Goal: Task Accomplishment & Management: Complete application form

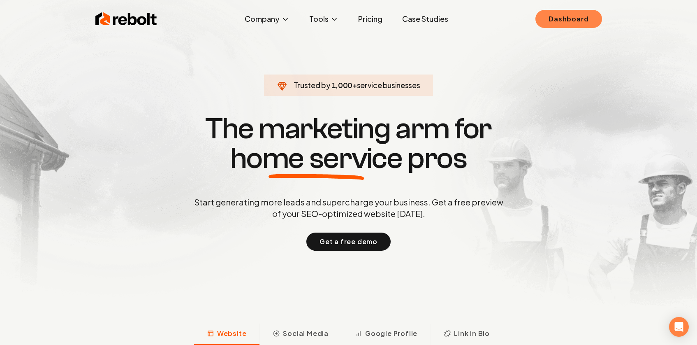
click at [541, 17] on link "Dashboard" at bounding box center [568, 19] width 66 height 18
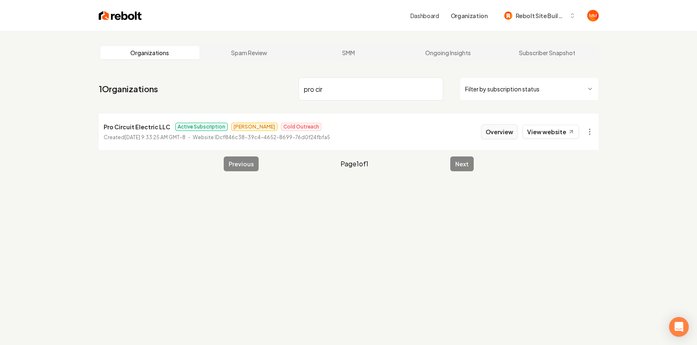
type input "pro cir"
click at [510, 132] on button "Overview" at bounding box center [499, 131] width 37 height 15
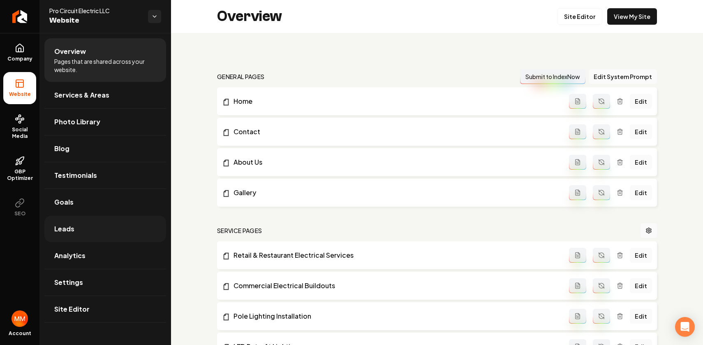
click at [87, 224] on link "Leads" at bounding box center [105, 228] width 122 height 26
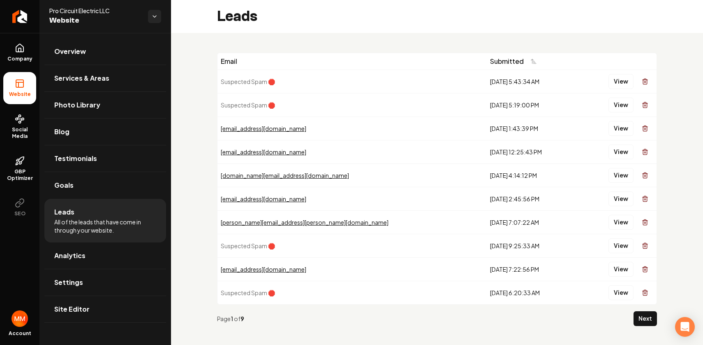
drag, startPoint x: 476, startPoint y: 289, endPoint x: 363, endPoint y: 72, distance: 245.5
click at [362, 76] on tbody "Suspected Spam 🛑 8/25/2025, 5:43:34 AM View Suspected Spam 🛑 8/19/2025, 5:19:00…" at bounding box center [436, 186] width 439 height 234
click at [358, 50] on div "Email Submitted Suspected Spam 🛑 8/25/2025, 5:43:34 AM View Suspected Spam 🛑 8/…" at bounding box center [437, 192] width 532 height 319
click at [612, 84] on button "View" at bounding box center [620, 81] width 25 height 15
drag, startPoint x: 488, startPoint y: 295, endPoint x: 464, endPoint y: 272, distance: 33.1
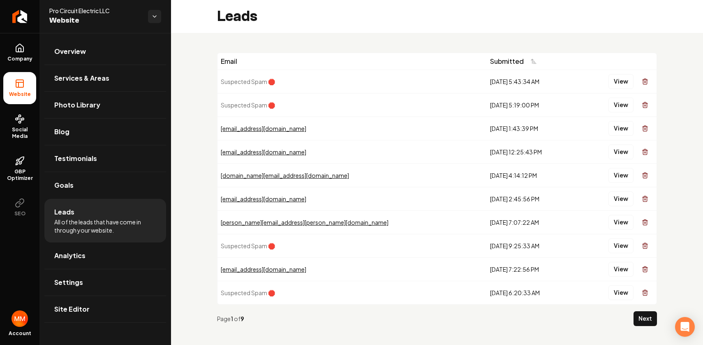
click at [464, 272] on tbody "Suspected Spam 🛑 8/25/2025, 5:43:34 AM View Suspected Spam 🛑 8/19/2025, 5:19:00…" at bounding box center [436, 186] width 439 height 234
click at [490, 294] on div "8/4/2025, 6:20:33 AM" at bounding box center [531, 292] width 83 height 8
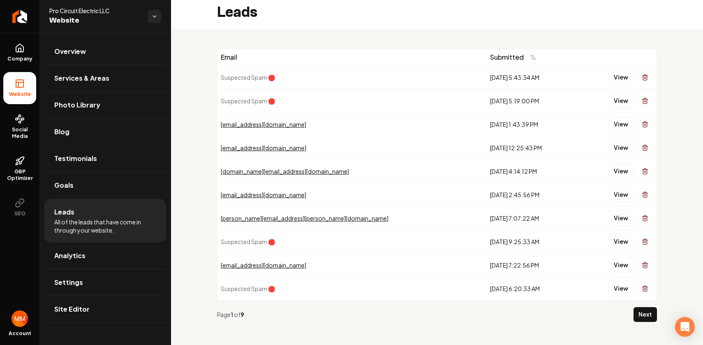
scroll to position [7, 0]
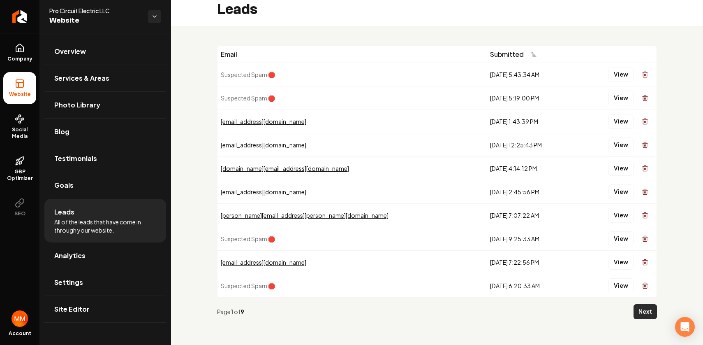
click at [636, 311] on button "Next" at bounding box center [645, 311] width 23 height 15
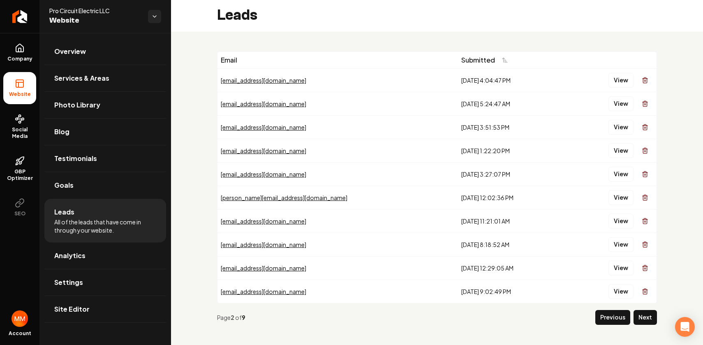
scroll to position [2, 0]
drag, startPoint x: 505, startPoint y: 295, endPoint x: 388, endPoint y: 75, distance: 249.2
click at [388, 76] on tbody "mvanyzendoorn@sbcglobal.net 8/3/2025, 4:04:47 PM View roy666170@gmail.com 7/25/…" at bounding box center [436, 185] width 439 height 234
click at [377, 50] on div "Email Submitted mvanyzendoorn@sbcglobal.net 8/3/2025, 4:04:47 PM View roy666170…" at bounding box center [437, 190] width 532 height 319
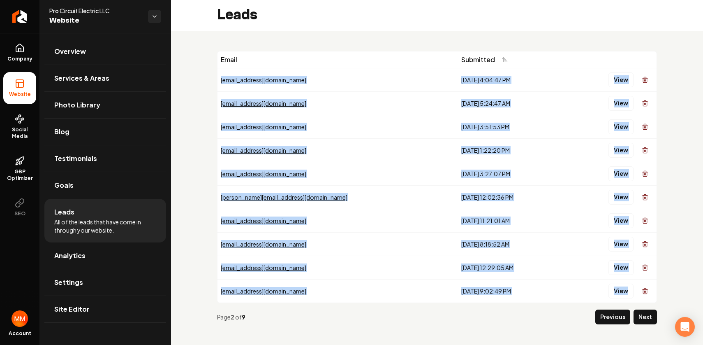
drag, startPoint x: 470, startPoint y: 276, endPoint x: 367, endPoint y: 61, distance: 237.9
click at [368, 64] on div "Email Submitted mvanyzendoorn@sbcglobal.net 8/3/2025, 4:04:47 PM View roy666170…" at bounding box center [437, 191] width 440 height 280
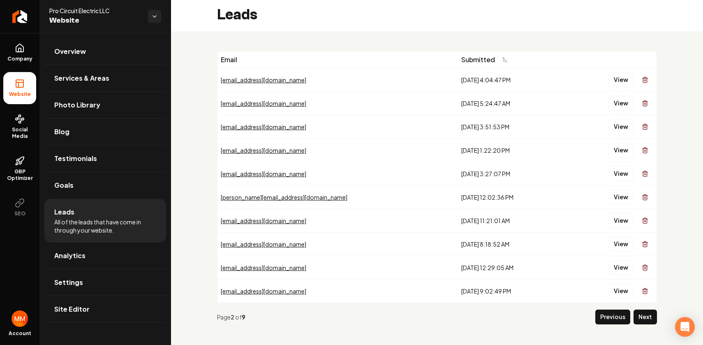
drag, startPoint x: 363, startPoint y: 47, endPoint x: 373, endPoint y: 64, distance: 19.5
click at [363, 47] on div "Email Submitted mvanyzendoorn@sbcglobal.net 8/3/2025, 4:04:47 PM View roy666170…" at bounding box center [437, 190] width 532 height 319
click at [610, 152] on button "View" at bounding box center [620, 150] width 25 height 15
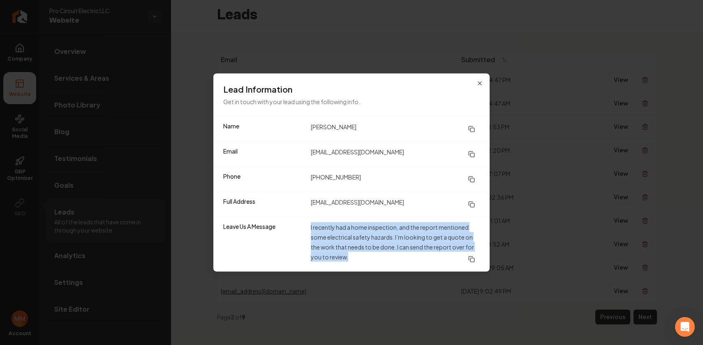
drag, startPoint x: 384, startPoint y: 256, endPoint x: 313, endPoint y: 218, distance: 80.4
click at [313, 218] on div "Leave Us A Message I recently had a home inspection, and the report mentioned s…" at bounding box center [351, 244] width 276 height 55
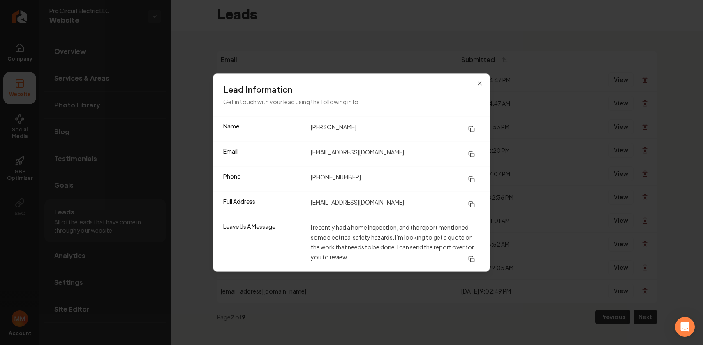
click at [366, 247] on dd "I recently had a home inspection, and the report mentioned some electrical safe…" at bounding box center [395, 244] width 169 height 44
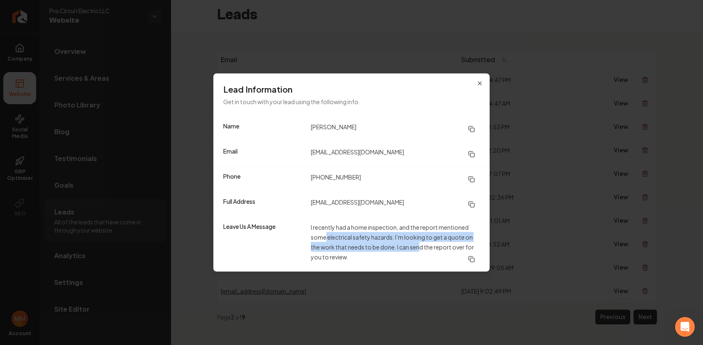
drag, startPoint x: 350, startPoint y: 238, endPoint x: 422, endPoint y: 242, distance: 72.5
click at [422, 242] on dd "I recently had a home inspection, and the report mentioned some electrical safe…" at bounding box center [395, 244] width 169 height 44
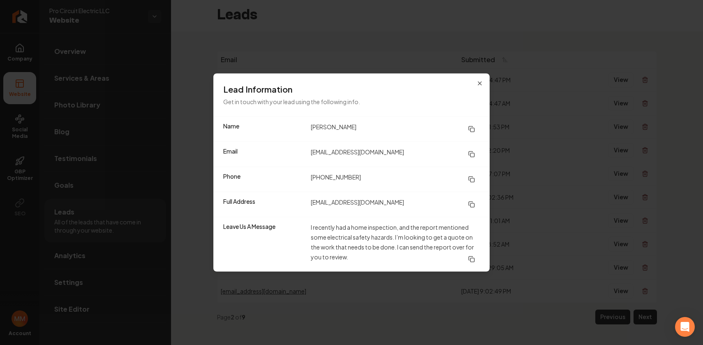
drag, startPoint x: 403, startPoint y: 264, endPoint x: 403, endPoint y: 254, distance: 9.5
click at [403, 264] on dd "I recently had a home inspection, and the report mentioned some electrical safe…" at bounding box center [395, 244] width 169 height 44
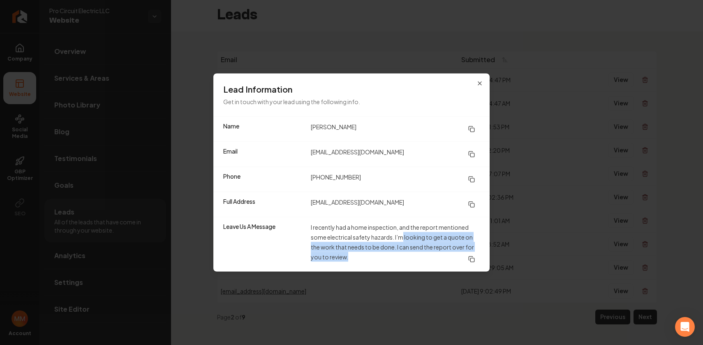
drag, startPoint x: 414, startPoint y: 239, endPoint x: 483, endPoint y: 259, distance: 72.2
click at [483, 259] on div "Leave Us A Message I recently had a home inspection, and the report mentioned s…" at bounding box center [351, 244] width 276 height 55
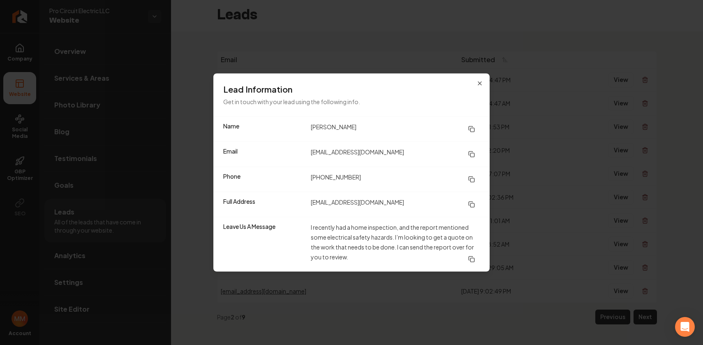
click at [420, 257] on dd "I recently had a home inspection, and the report mentioned some electrical safe…" at bounding box center [395, 244] width 169 height 44
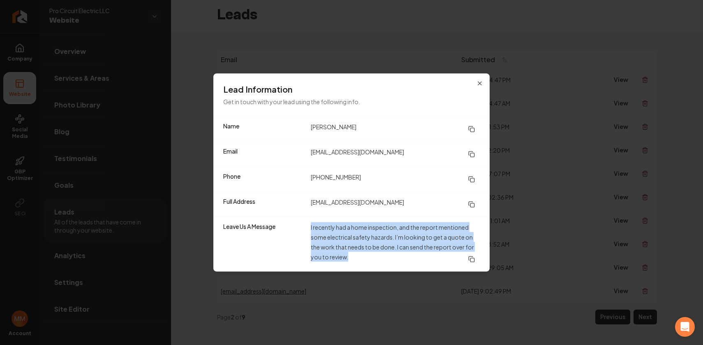
drag, startPoint x: 381, startPoint y: 254, endPoint x: 308, endPoint y: 221, distance: 79.5
click at [308, 222] on div "Leave Us A Message I recently had a home inspection, and the report mentioned s…" at bounding box center [351, 244] width 276 height 55
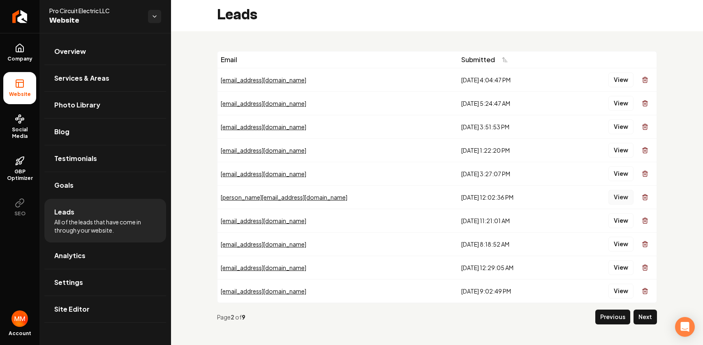
click at [616, 201] on button "View" at bounding box center [620, 197] width 25 height 15
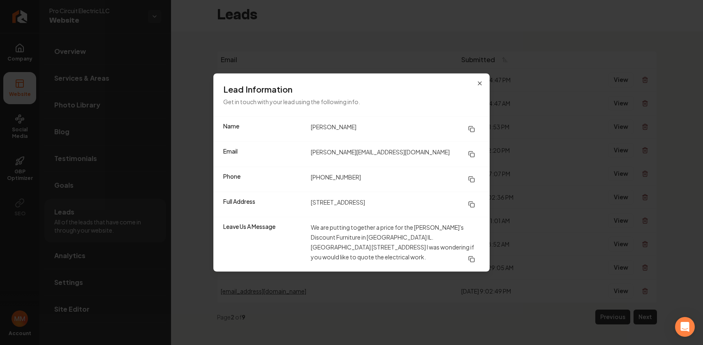
drag, startPoint x: 412, startPoint y: 259, endPoint x: 324, endPoint y: 229, distance: 92.4
click at [324, 229] on dd "We are putting together a price for the Bob's Discount Furniture in East Peoria…" at bounding box center [395, 244] width 169 height 44
click at [383, 258] on dd "We are putting together a price for the Bob's Discount Furniture in East Peoria…" at bounding box center [395, 244] width 169 height 44
drag, startPoint x: 379, startPoint y: 256, endPoint x: 338, endPoint y: 228, distance: 50.3
click at [338, 228] on dd "We are putting together a price for the Bob's Discount Furniture in East Peoria…" at bounding box center [395, 244] width 169 height 44
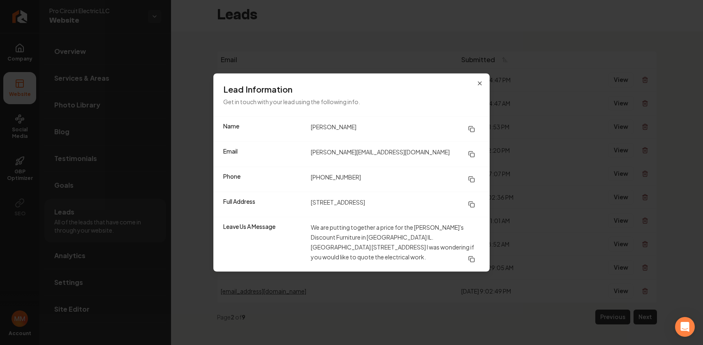
click at [387, 254] on dd "We are putting together a price for the Bob's Discount Furniture in East Peoria…" at bounding box center [395, 244] width 169 height 44
drag, startPoint x: 398, startPoint y: 257, endPoint x: 306, endPoint y: 206, distance: 104.7
click at [305, 208] on dl "Name Adam Lindholm Email Adam@lvconstruction.com Phone (262) 267-1265 Full Addr…" at bounding box center [351, 194] width 276 height 155
drag, startPoint x: 539, startPoint y: 183, endPoint x: 546, endPoint y: 199, distance: 17.7
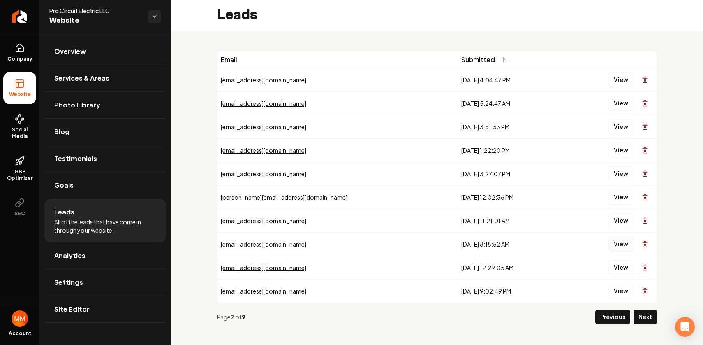
click at [608, 243] on button "View" at bounding box center [620, 243] width 25 height 15
drag, startPoint x: 555, startPoint y: 228, endPoint x: 605, endPoint y: 304, distance: 91.0
click at [634, 313] on button "Next" at bounding box center [645, 316] width 23 height 15
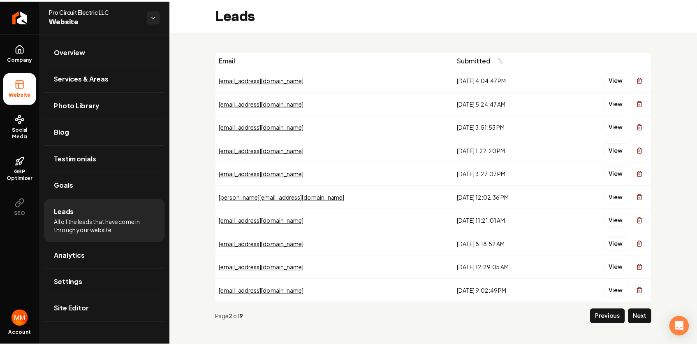
scroll to position [0, 0]
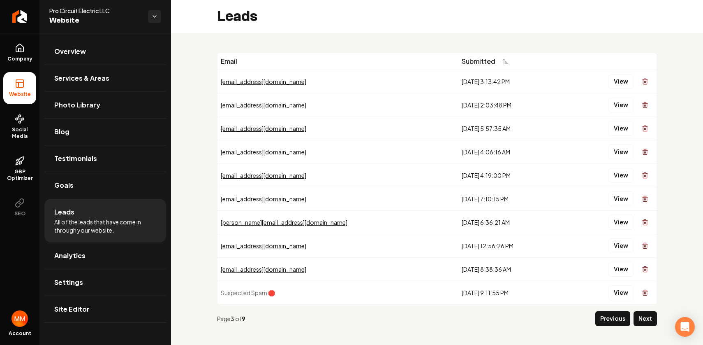
click at [642, 314] on button "Next" at bounding box center [645, 318] width 23 height 15
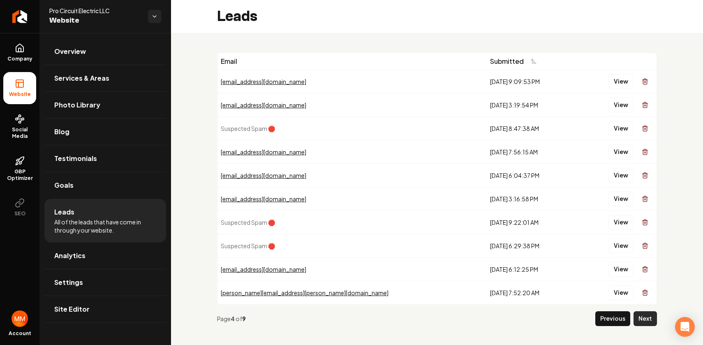
click at [643, 318] on button "Next" at bounding box center [645, 318] width 23 height 15
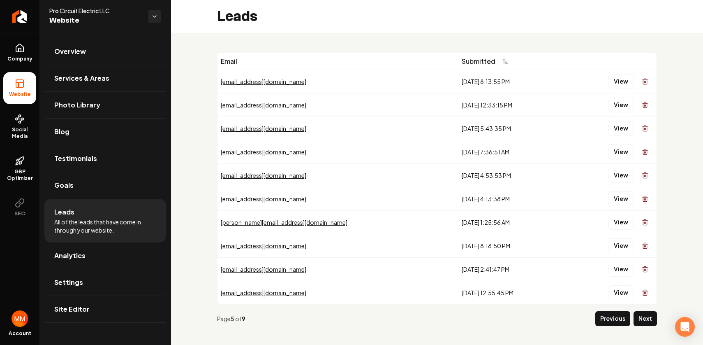
click at [636, 317] on button "Next" at bounding box center [645, 318] width 23 height 15
click at [634, 318] on button "Next" at bounding box center [645, 318] width 23 height 15
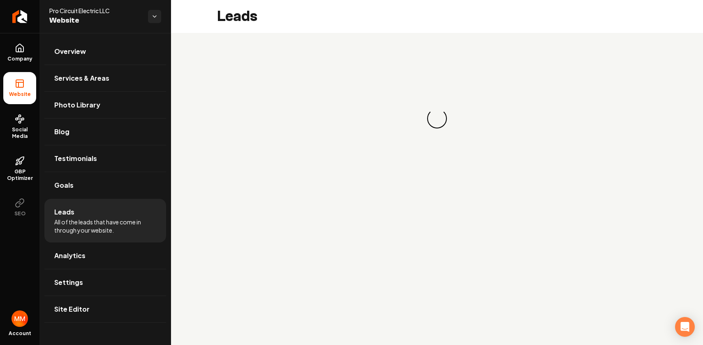
click at [634, 317] on main "Leads Loading... Loading..." at bounding box center [437, 172] width 532 height 345
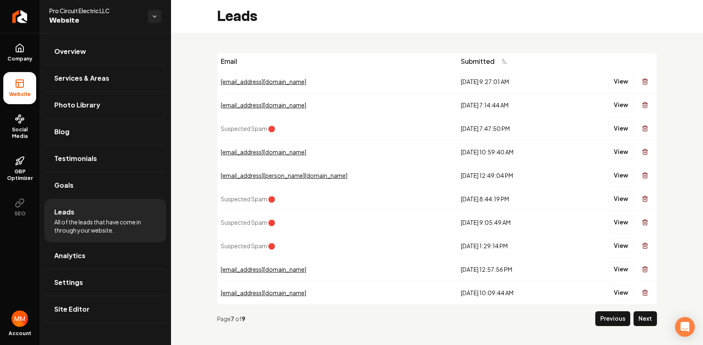
click at [634, 317] on button "Next" at bounding box center [645, 318] width 23 height 15
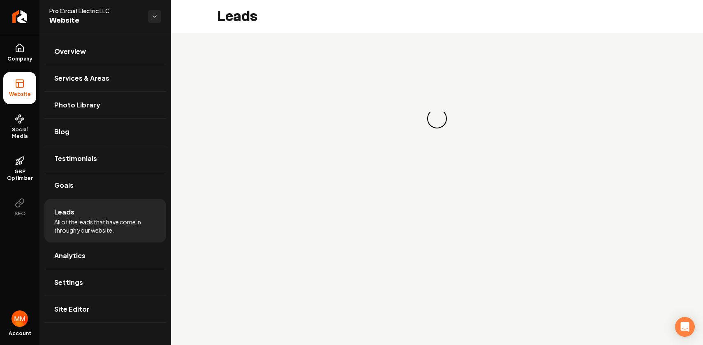
click at [634, 317] on main "Leads Loading... Loading..." at bounding box center [437, 172] width 532 height 345
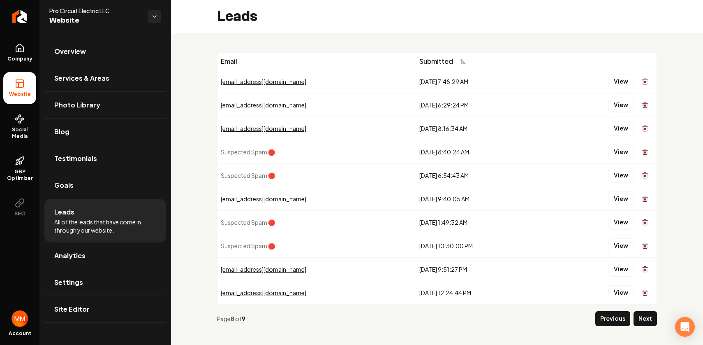
click at [634, 317] on button "Next" at bounding box center [645, 318] width 23 height 15
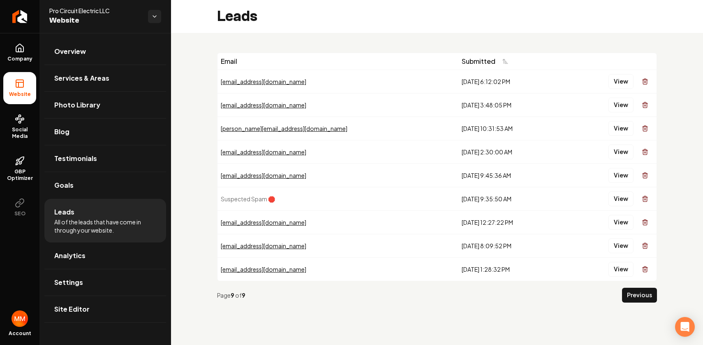
drag, startPoint x: 504, startPoint y: 270, endPoint x: 397, endPoint y: 150, distance: 160.2
click at [397, 150] on tbody "angeljr4800@yahoo.com 2/19/2025, 6:12:02 PM View jrhalfo@hotmail.com 2/17/2025,…" at bounding box center [436, 174] width 439 height 211
drag, startPoint x: 471, startPoint y: 286, endPoint x: 476, endPoint y: 277, distance: 10.7
click at [471, 286] on div "Page 9 of 9 Previous" at bounding box center [437, 295] width 440 height 28
drag, startPoint x: 474, startPoint y: 268, endPoint x: 377, endPoint y: 72, distance: 218.8
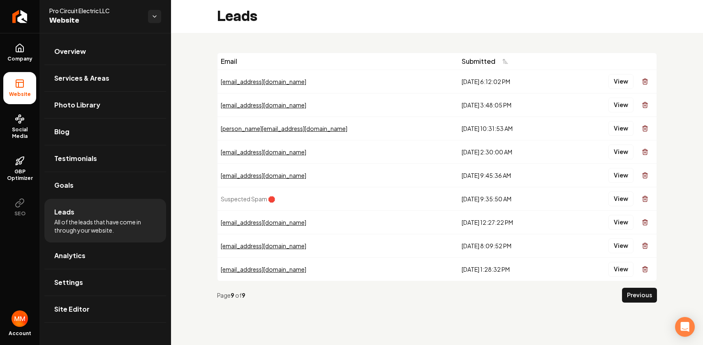
click at [377, 72] on tbody "angeljr4800@yahoo.com 2/19/2025, 6:12:02 PM View jrhalfo@hotmail.com 2/17/2025,…" at bounding box center [436, 174] width 439 height 211
click at [458, 278] on td "1/31/2025, 1:28:32 PM" at bounding box center [511, 268] width 106 height 23
click at [19, 18] on icon "Return to dashboard" at bounding box center [19, 16] width 13 height 13
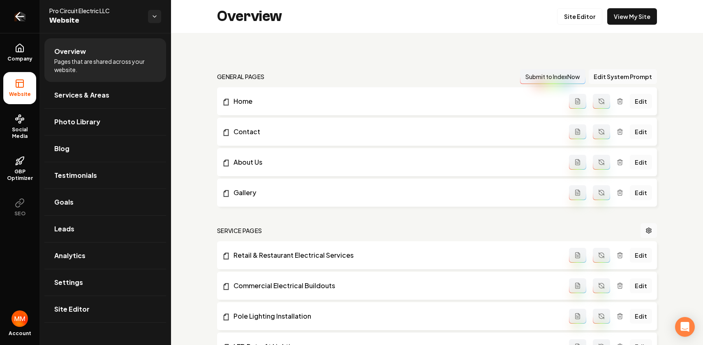
click at [26, 18] on icon "Return to dashboard" at bounding box center [19, 16] width 13 height 13
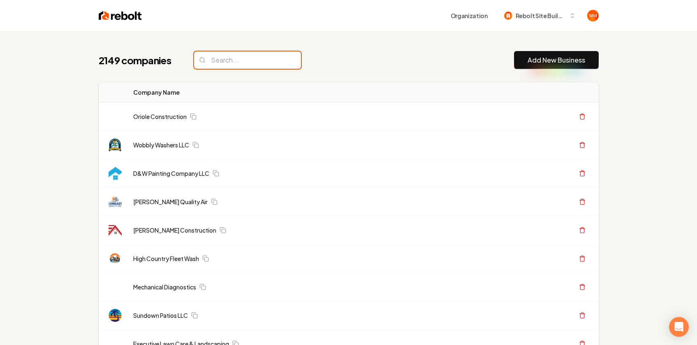
click at [241, 64] on input "search" at bounding box center [247, 59] width 107 height 17
click at [223, 64] on input "search" at bounding box center [247, 59] width 107 height 17
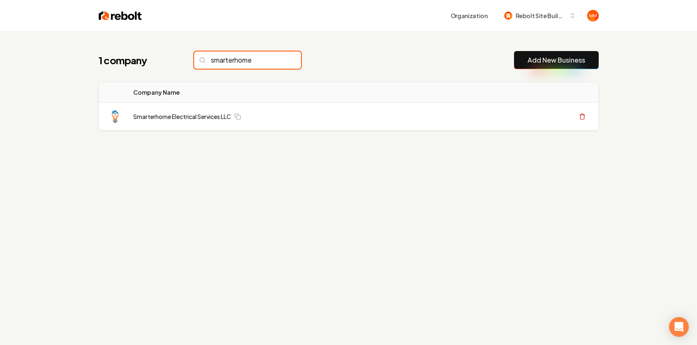
type input "smarterhome"
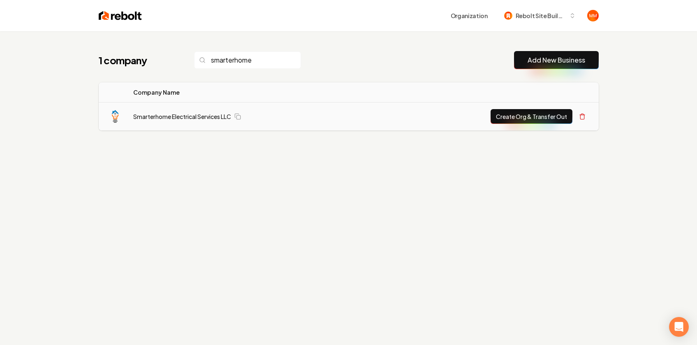
click at [551, 116] on button "Create Org & Transfer Out" at bounding box center [531, 116] width 82 height 15
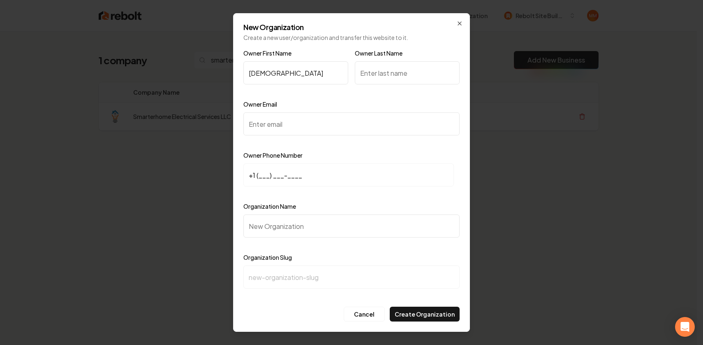
type input "Christian"
click at [408, 71] on input "Owner Last Name" at bounding box center [407, 72] width 105 height 23
type input "O"
type input "Araujo"
click at [358, 128] on input "Owner Email" at bounding box center [351, 123] width 216 height 23
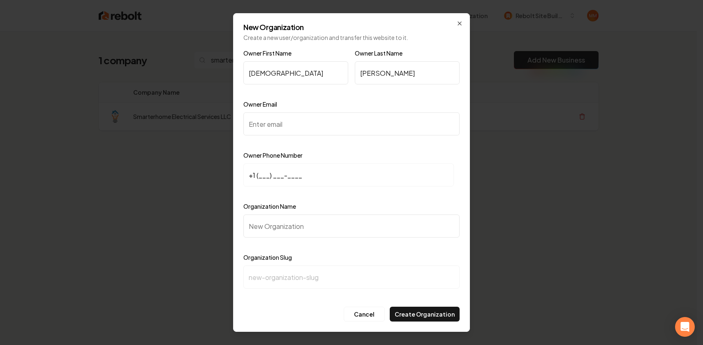
paste input "seservices23@yahoo.com"
type input "seservices23@yahoo.com"
click at [262, 173] on input "+1 (___) ___-____" at bounding box center [348, 174] width 210 height 23
type input "+1 (773) 507-1708"
click at [403, 234] on input "Organization Name" at bounding box center [351, 225] width 216 height 23
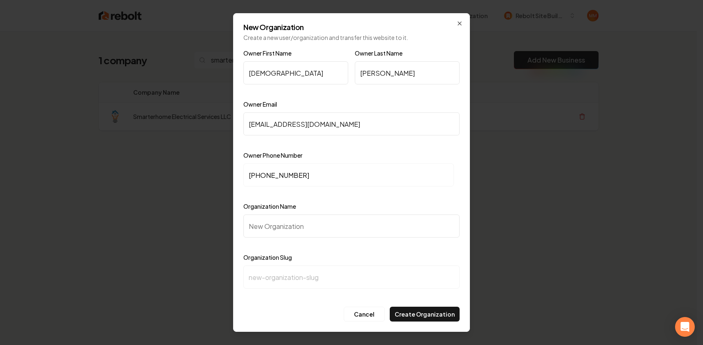
type input "S"
type input "s"
type input "Sn"
type input "sn"
type input "Sna"
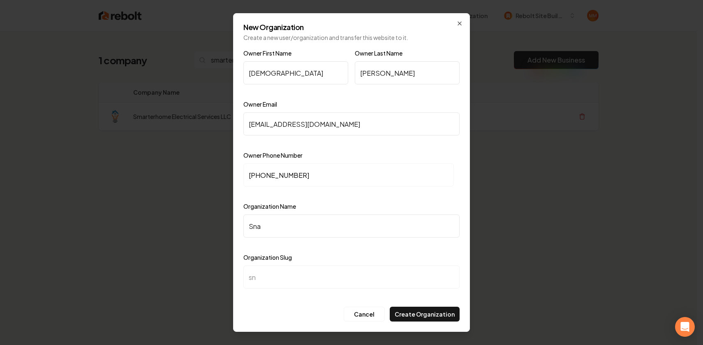
type input "sna"
type input "Snar"
type input "snar"
type input "Sna"
type input "sna"
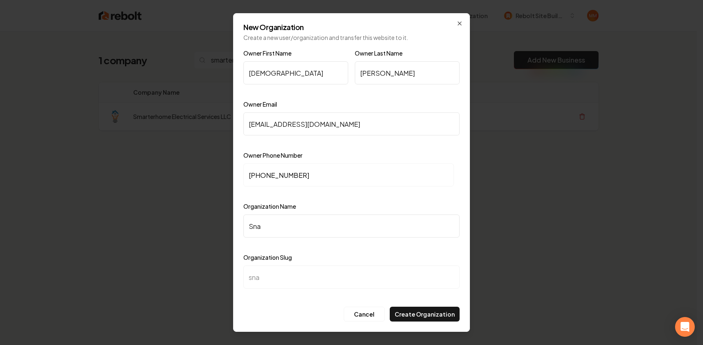
type input "Sn"
type input "sn"
type input "S"
type input "s"
type input "Sm"
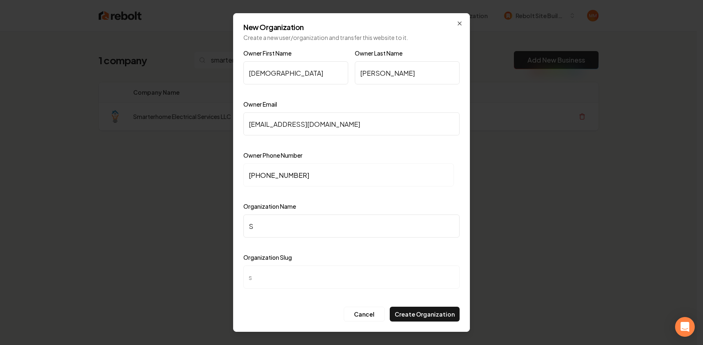
type input "sm"
type input "Sma"
type input "sma"
type input "Smar"
type input "smar"
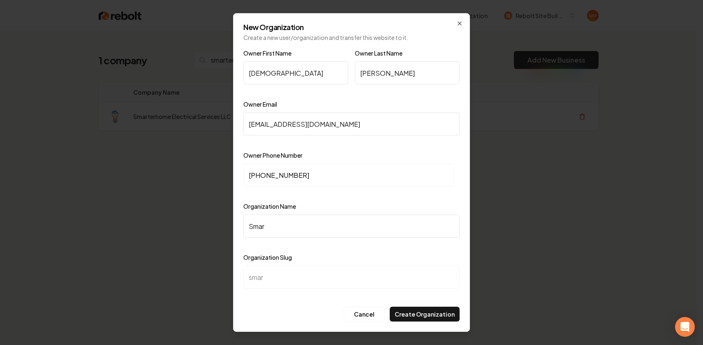
type input "Smart"
type input "smart"
type input "Smarte"
type input "smarte"
type input "Smarter"
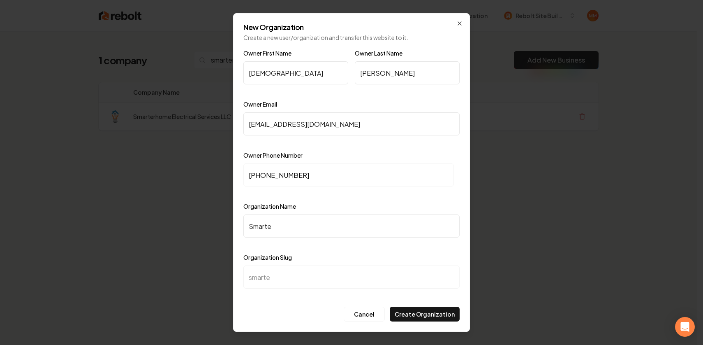
type input "smarter"
type input "Smarterh"
type input "smarterh"
type input "Smarterho"
type input "smarterho"
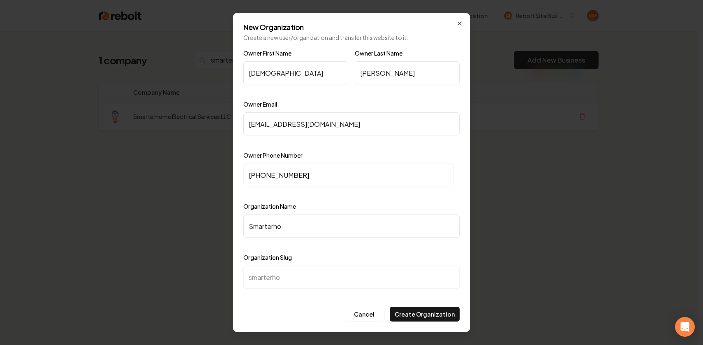
type input "Smarterhom"
type input "smarterhom"
type input "Smarterhome"
type input "smarterhome"
type input "Smarterhome l"
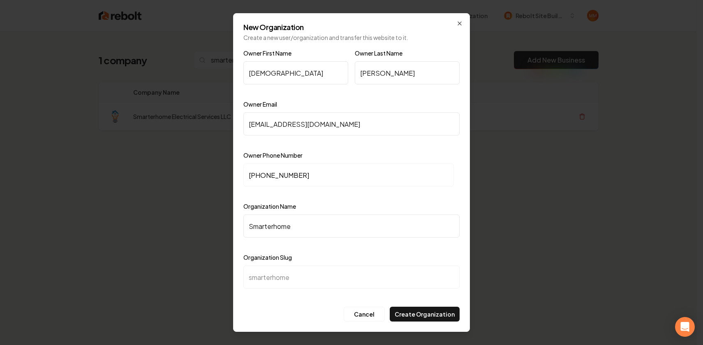
type input "smarterhome-l"
type input "Smarterhome le"
type input "smarterhome-le"
type input "Smarterhome l"
type input "smarterhome-l"
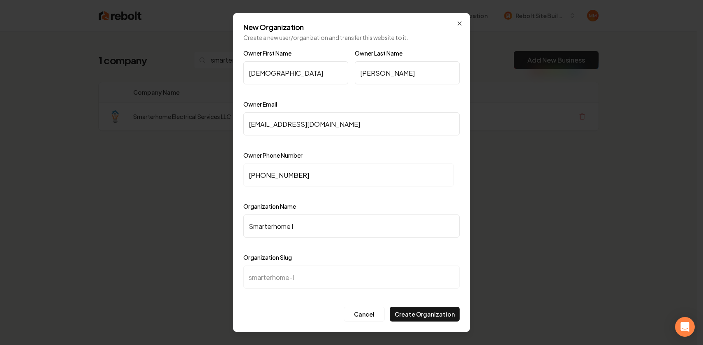
type input "Smarterhome"
type input "smarterhome"
type input "Smarterhome E"
type input "smarterhome-e"
type input "Smarterhome El"
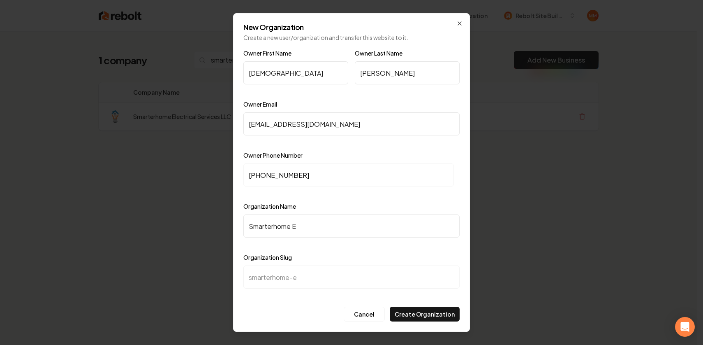
type input "smarterhome-el"
type input "Smarterhome Ele"
type input "smarterhome-ele"
type input "Smarterhome Elec"
type input "smarterhome-elec"
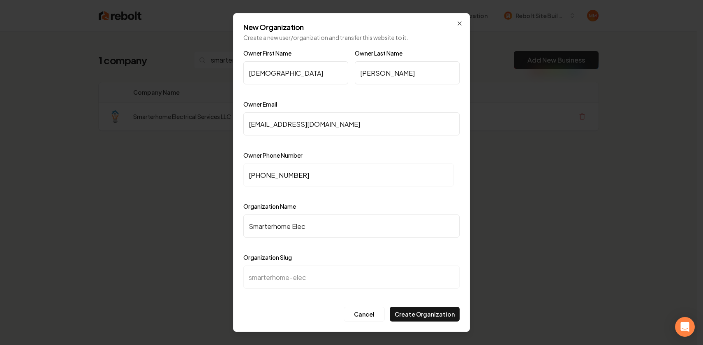
type input "Smarterhome Elect"
type input "smarterhome-elect"
type input "Smarterhome Electr"
type input "smarterhome-electr"
type input "Smarterhome Electri"
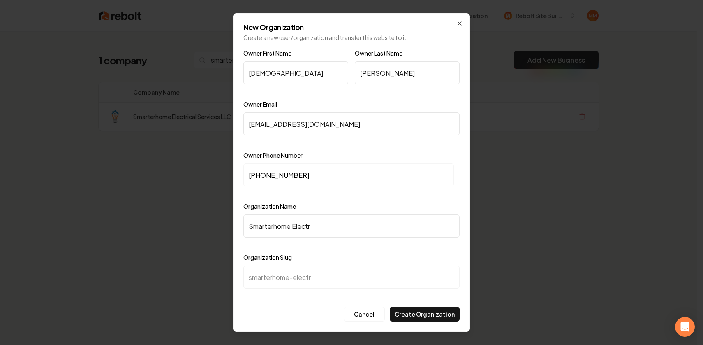
type input "smarterhome-electri"
type input "Smarterhome Electric"
type input "smarterhome-electric"
type input "Smarterhome Electrica"
type input "smarterhome-electrica"
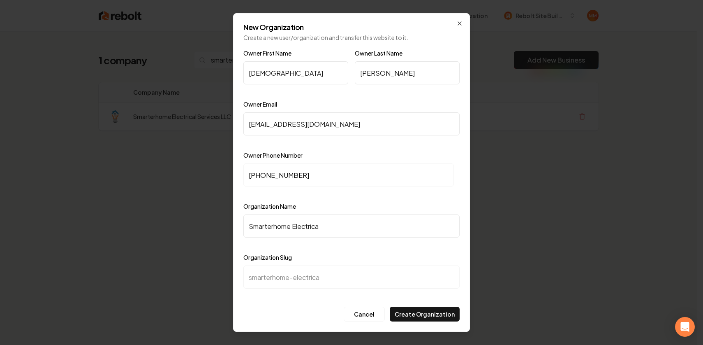
type input "Smarterhome Electrical"
type input "smarterhome-electrical"
type input "Smarterhome Electrical S"
type input "smarterhome-electrical-s"
type input "Smarterhome Electrical Se"
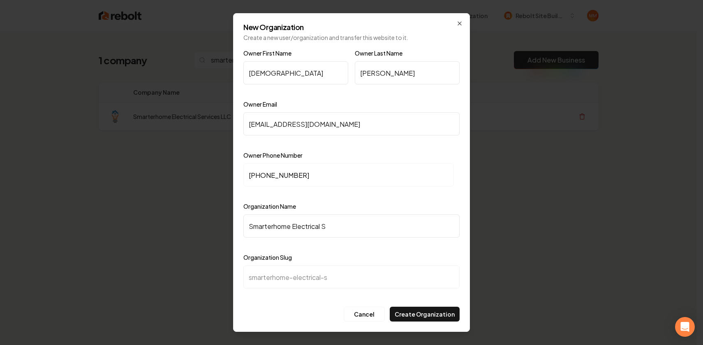
type input "smarterhome-electrical-se"
type input "Smarterhome Electrical Ser"
type input "smarterhome-electrical-ser"
type input "Smarterhome Electrical Serv"
type input "smarterhome-electrical-serv"
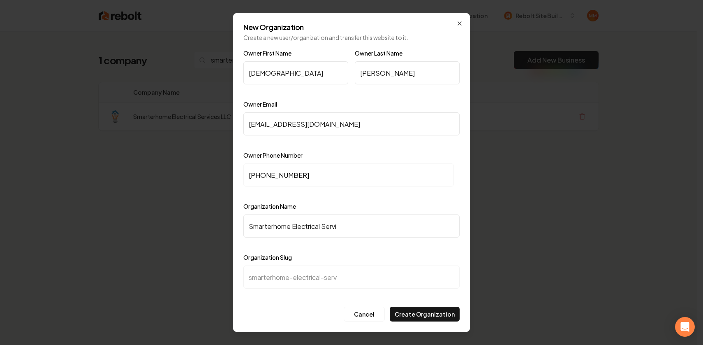
type input "Smarterhome Electrical Servio"
type input "smarterhome-electrical-servio"
type input "Smarterhome Electrical Servioc"
type input "smarterhome-electrical-servioc"
type input "Smarterhome Electrical Servioce"
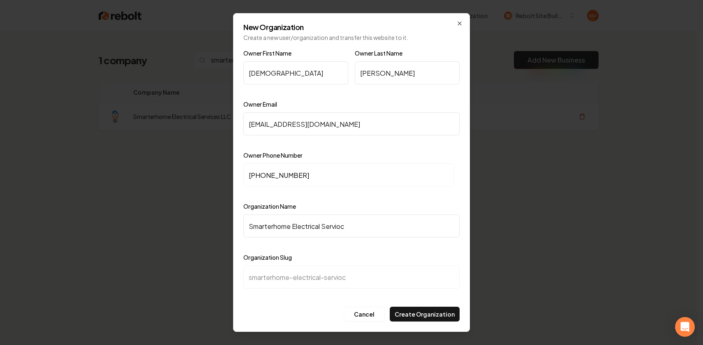
type input "smarterhome-electrical-servioce"
type input "Smarterhome Electrical Servioces"
type input "smarterhome-electrical-servioces"
type input "Smarterhome Electrical Servioce"
type input "smarterhome-electrical-servioce"
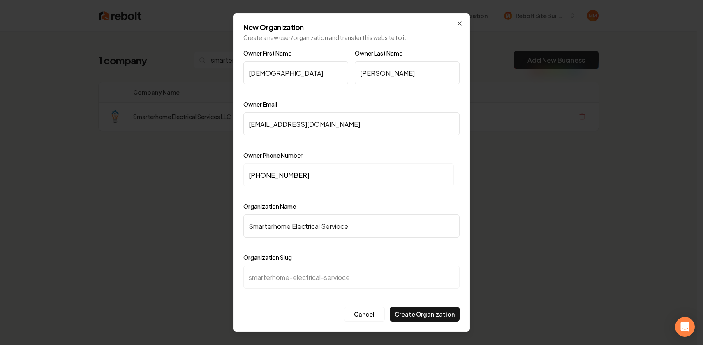
type input "Smarterhome Electrical Servioc"
type input "smarterhome-electrical-servioc"
type input "Smarterhome Electrical Servio"
type input "smarterhome-electrical-servio"
type input "Smarterhome Electrical Servi"
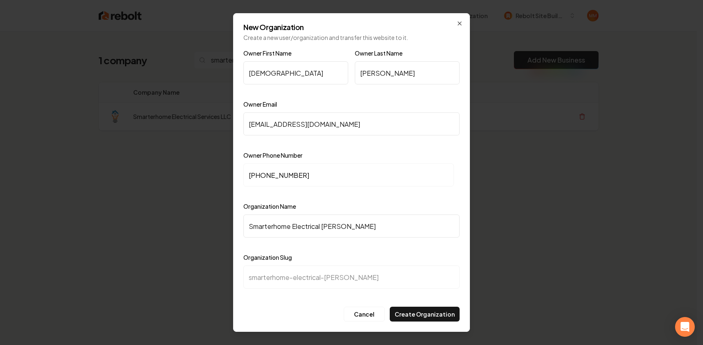
type input "smarterhome-electrical-servi"
type input "Smarterhome Electrical Servic"
type input "smarterhome-electrical-servic"
type input "Smarterhome Electrical Service"
type input "smarterhome-electrical-service"
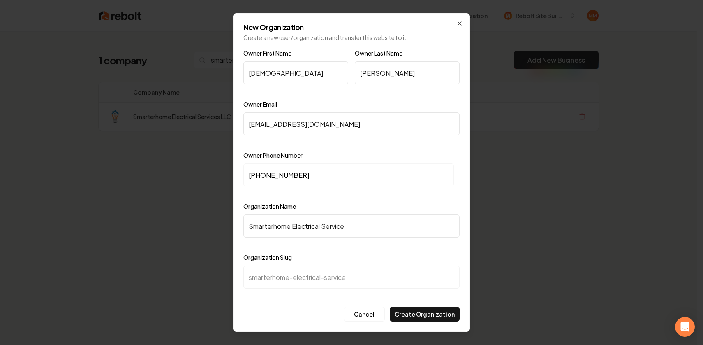
type input "Smarterhome Electrical Services"
type input "smarterhome-electrical-services"
type input "Smarterhome Electrical Services"
click at [442, 312] on button "Create Organization" at bounding box center [425, 313] width 70 height 15
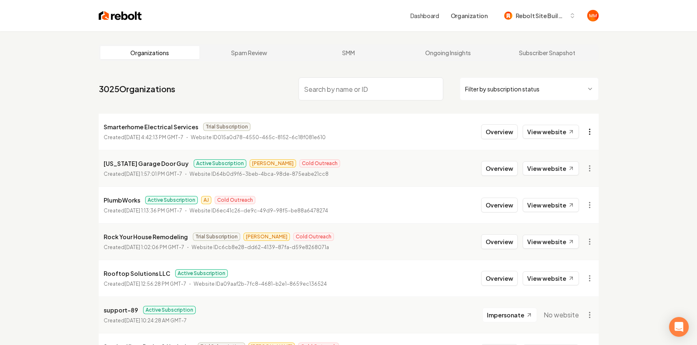
click at [597, 129] on html "Dashboard Organization Rebolt Site Builder Organizations Spam Review SMM Ongoin…" at bounding box center [348, 172] width 697 height 345
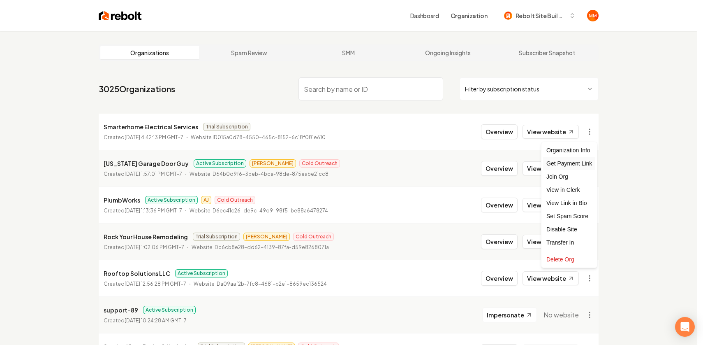
click at [555, 161] on div "Get Payment Link" at bounding box center [569, 163] width 52 height 13
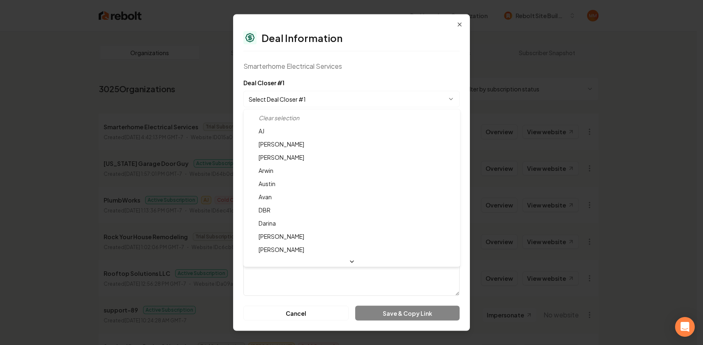
click at [351, 103] on body "Dashboard Organization Rebolt Site Builder Organizations Spam Review SMM Ongoin…" at bounding box center [348, 172] width 697 height 345
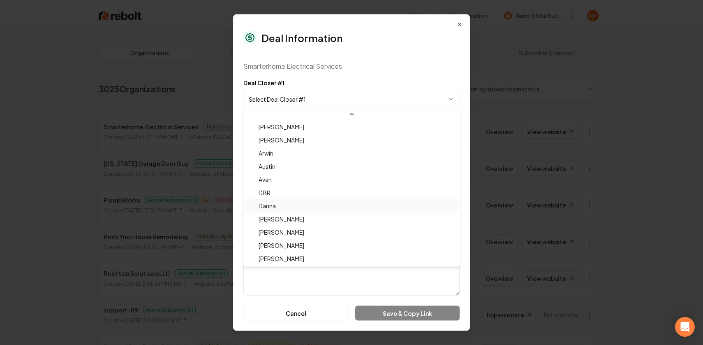
scroll to position [27, 0]
select select "**********"
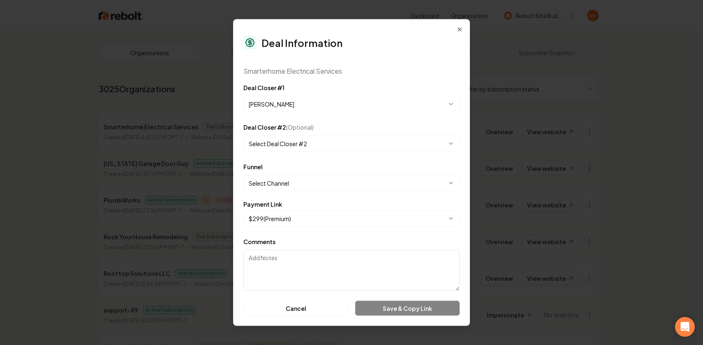
click at [321, 183] on body "Dashboard Organization Rebolt Site Builder Organizations Spam Review SMM Ongoin…" at bounding box center [348, 172] width 697 height 345
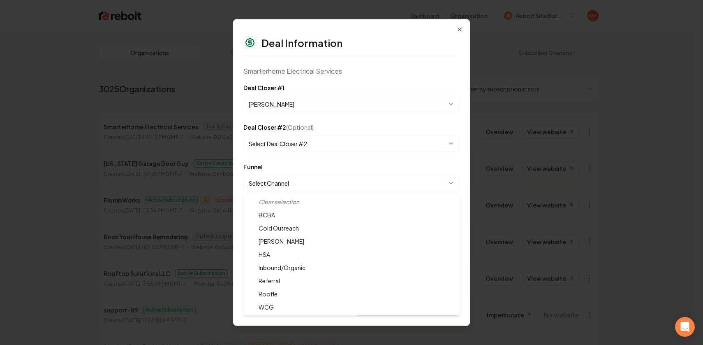
select select "**********"
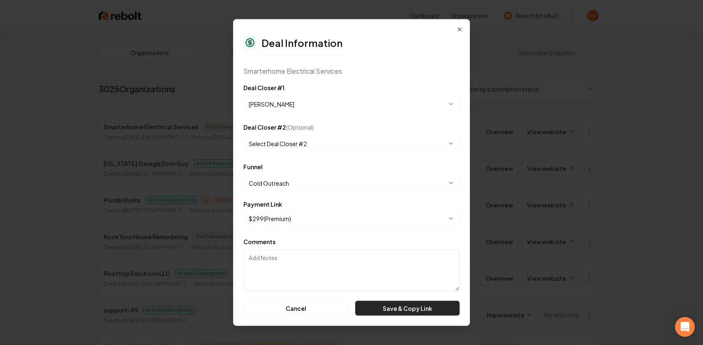
click at [405, 304] on button "Save & Copy Link" at bounding box center [407, 308] width 104 height 15
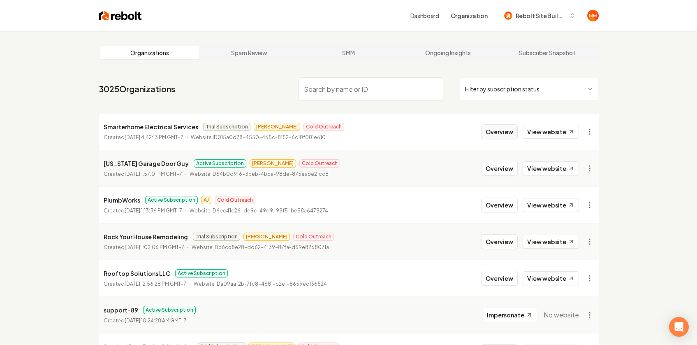
click at [503, 127] on button "Overview" at bounding box center [499, 131] width 37 height 15
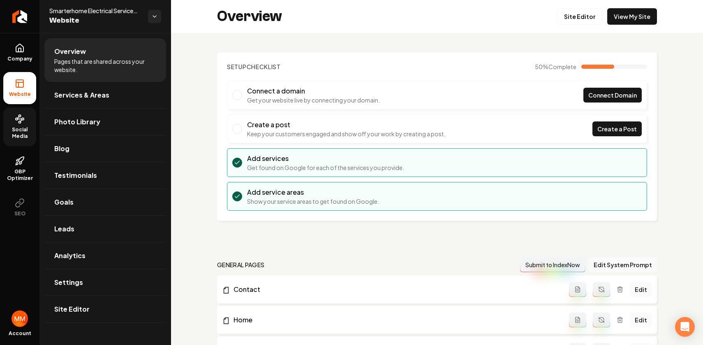
click at [11, 118] on link "Social Media" at bounding box center [19, 126] width 33 height 39
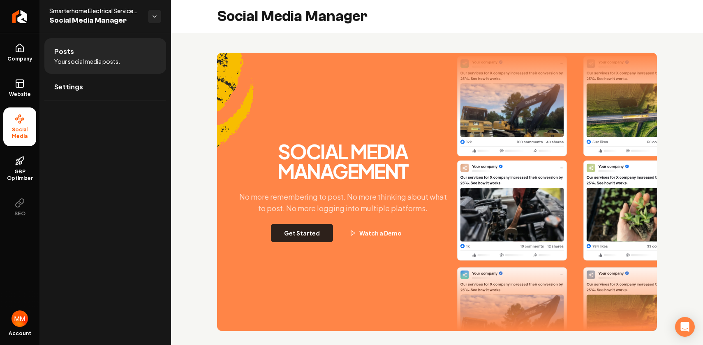
click at [300, 224] on button "Get Started" at bounding box center [302, 233] width 62 height 18
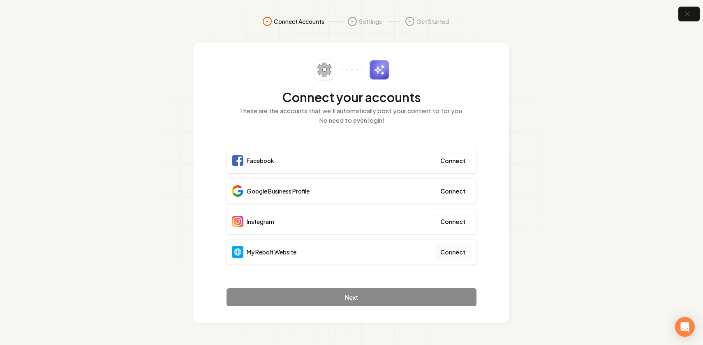
click at [455, 245] on button "Connect" at bounding box center [453, 251] width 36 height 15
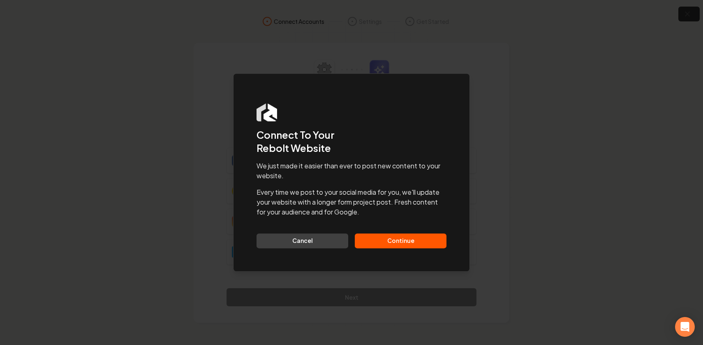
click at [421, 238] on button "Continue" at bounding box center [401, 240] width 92 height 15
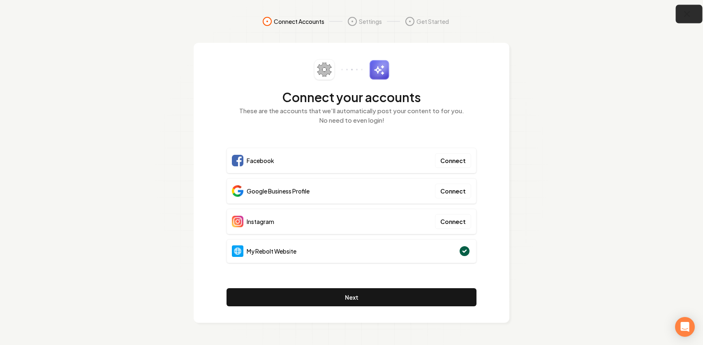
click at [689, 14] on icon "button" at bounding box center [687, 14] width 10 height 10
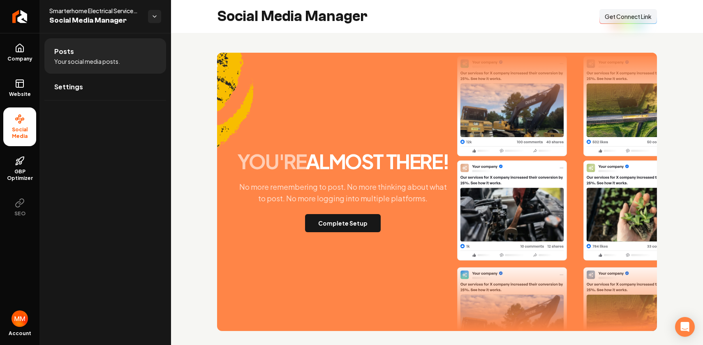
click at [624, 15] on span "Get Connect Link" at bounding box center [628, 16] width 47 height 8
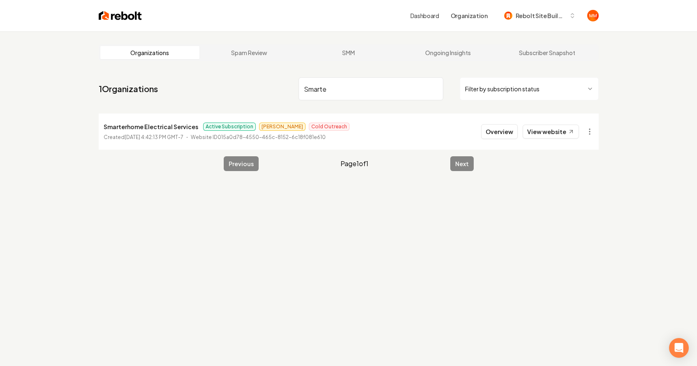
click at [369, 87] on input "Smarte" at bounding box center [370, 88] width 145 height 23
type input "="
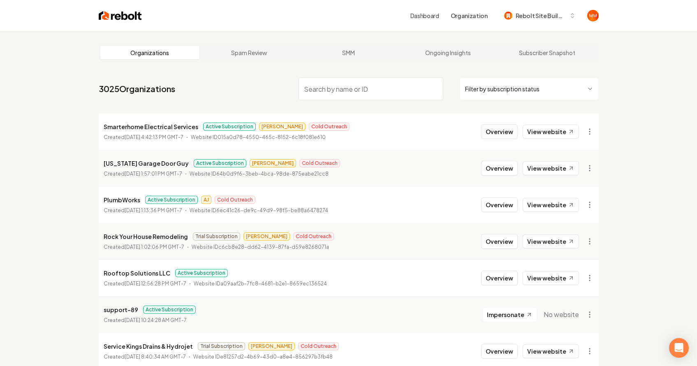
click at [505, 129] on button "Overview" at bounding box center [499, 131] width 37 height 15
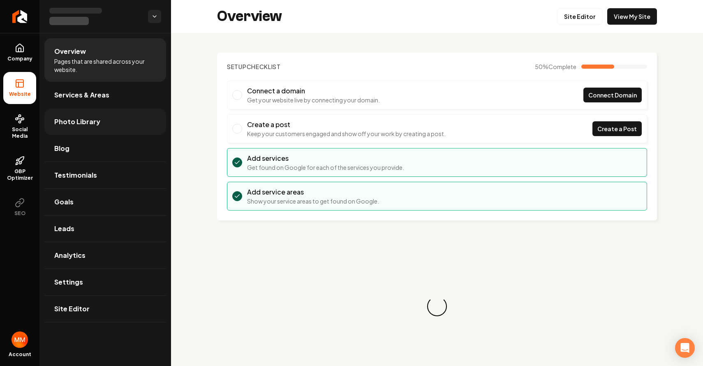
click at [107, 117] on link "Photo Library" at bounding box center [105, 122] width 122 height 26
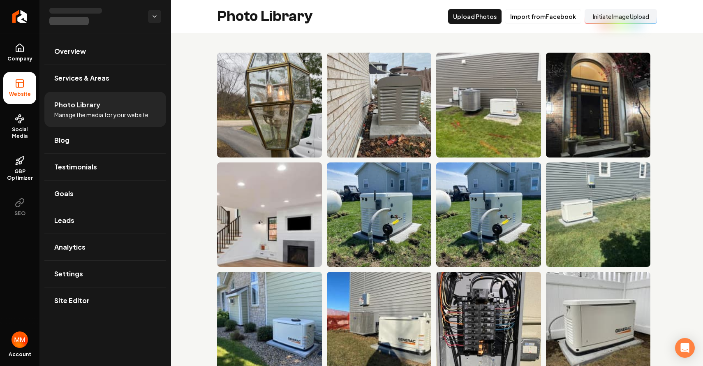
click at [589, 16] on button "Initiate Image Upload" at bounding box center [621, 16] width 72 height 15
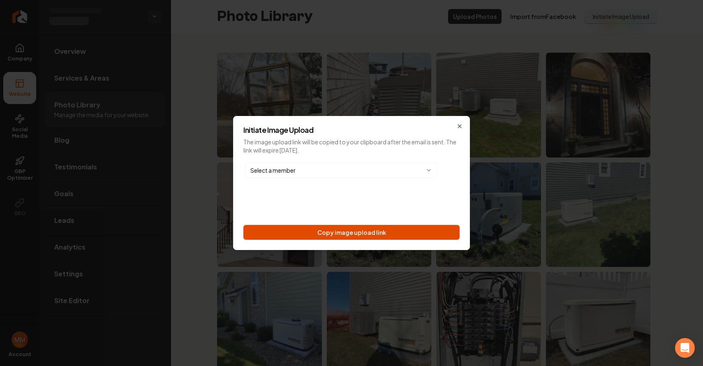
click at [395, 229] on button "Copy image upload link" at bounding box center [351, 232] width 216 height 15
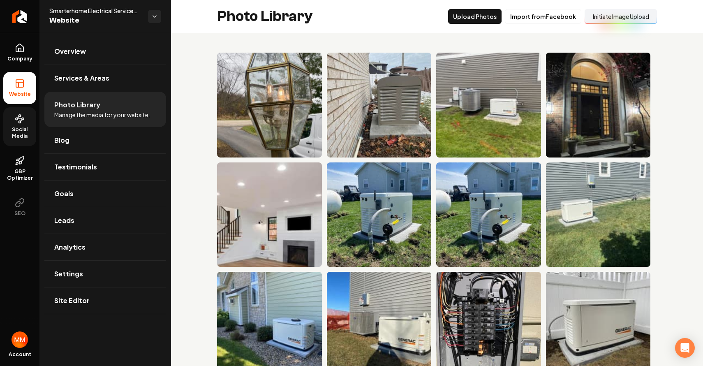
click at [13, 129] on span "Social Media" at bounding box center [19, 132] width 33 height 13
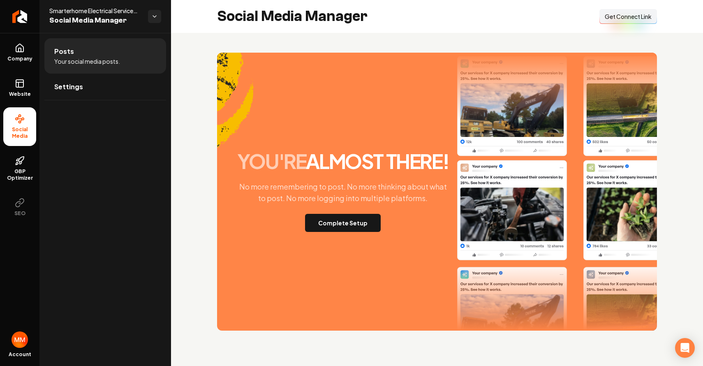
click at [634, 20] on span "Get Connect Link" at bounding box center [628, 16] width 47 height 8
click at [18, 49] on icon at bounding box center [19, 50] width 2 height 4
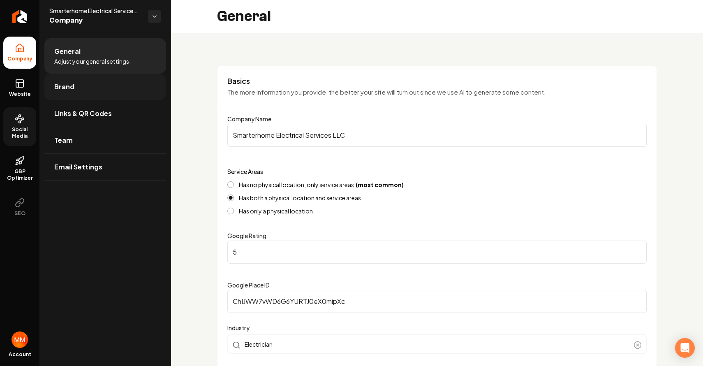
click at [110, 90] on link "Brand" at bounding box center [105, 87] width 122 height 26
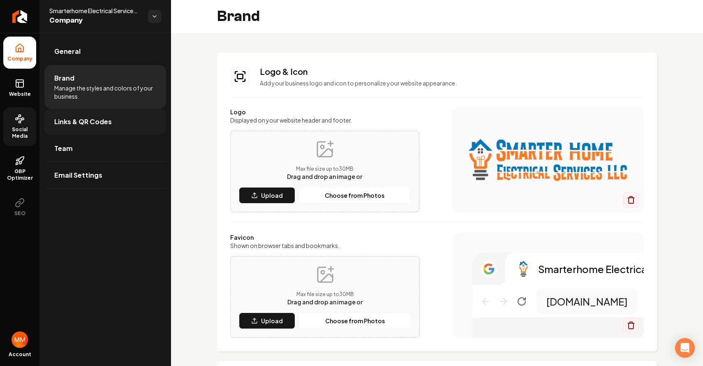
click at [120, 115] on link "Links & QR Codes" at bounding box center [105, 122] width 122 height 26
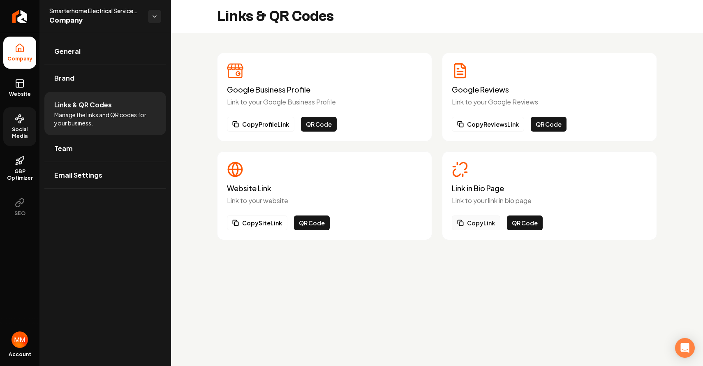
click at [484, 217] on button "Copy Link" at bounding box center [476, 222] width 49 height 15
click at [318, 120] on button "QR Code" at bounding box center [319, 124] width 36 height 15
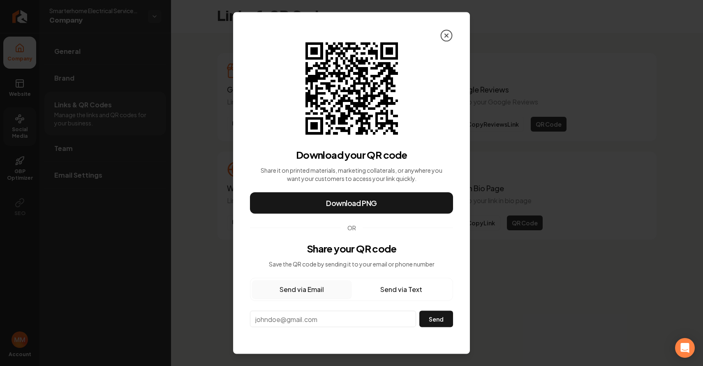
click at [447, 31] on icon at bounding box center [446, 35] width 13 height 13
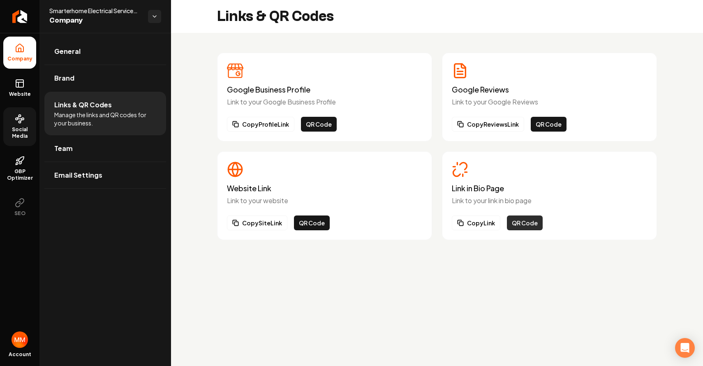
click at [520, 226] on button "QR Code" at bounding box center [525, 222] width 36 height 15
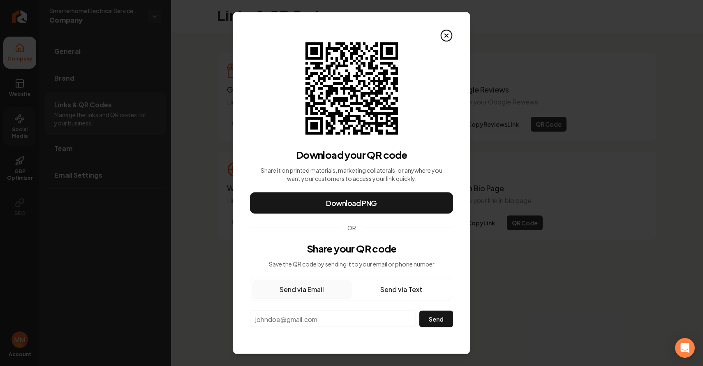
click at [330, 292] on button "Send via Email" at bounding box center [301, 289] width 99 height 18
click at [334, 319] on input "email" at bounding box center [333, 319] width 166 height 16
paste input "seservices23@yahoo.com"
type input "seservices23@yahoo.com"
click at [426, 318] on button "Send" at bounding box center [436, 319] width 34 height 16
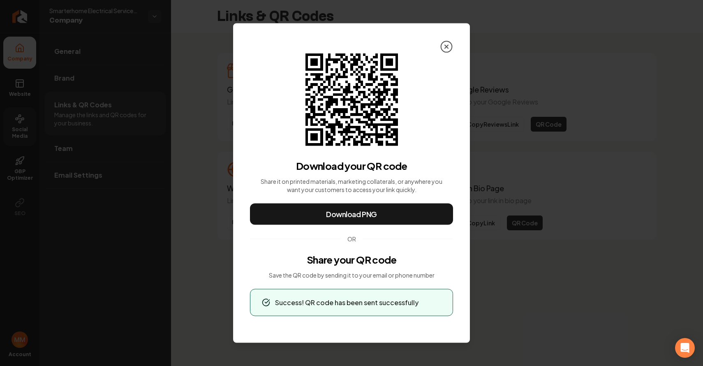
click at [445, 47] on icon at bounding box center [446, 46] width 13 height 13
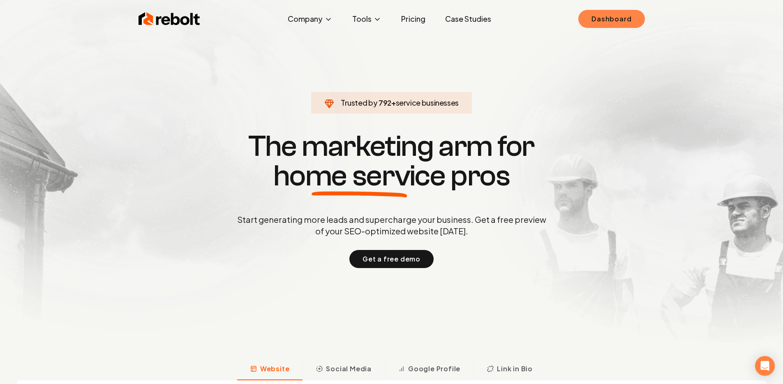
click at [628, 20] on link "Dashboard" at bounding box center [611, 19] width 66 height 18
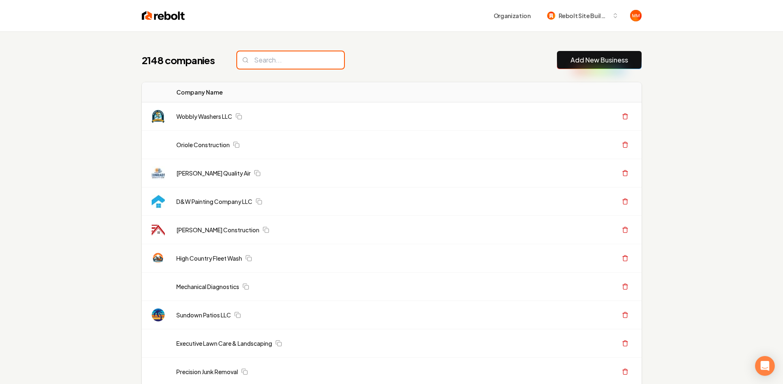
click at [310, 61] on input "search" at bounding box center [290, 59] width 107 height 17
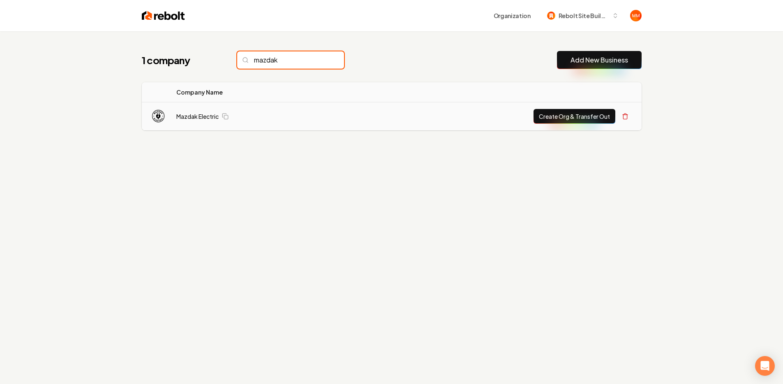
type input "mazdak"
click at [600, 117] on button "Create Org & Transfer Out" at bounding box center [575, 116] width 82 height 15
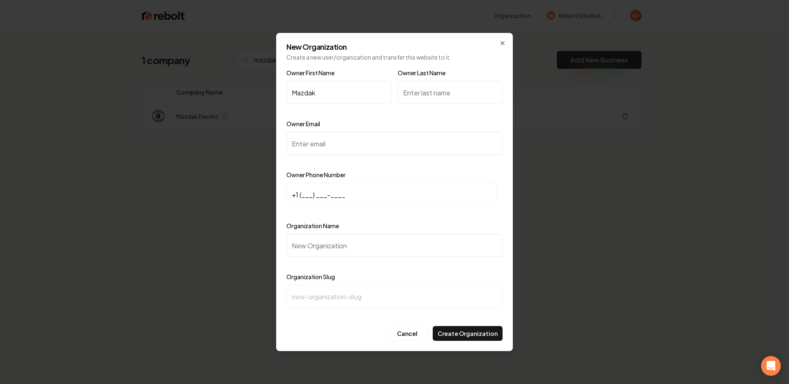
type input "Mazdak"
click at [484, 97] on input "Owner Last Name" at bounding box center [450, 92] width 105 height 23
type input "Tebyani"
click at [368, 141] on input "Owner Email" at bounding box center [395, 143] width 216 height 23
paste input "[EMAIL_ADDRESS][DOMAIN_NAME]"
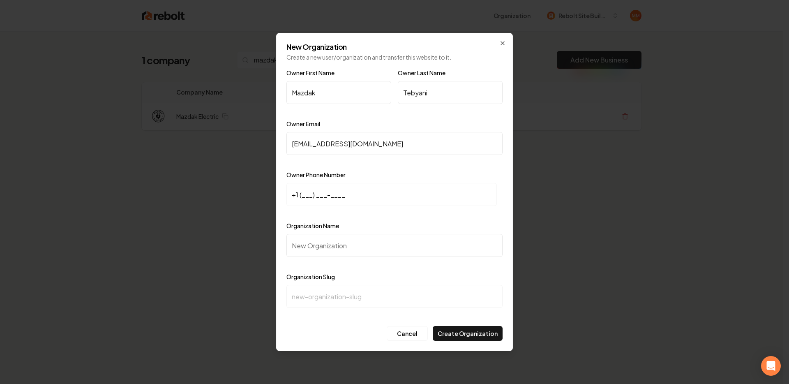
type input "[EMAIL_ADDRESS][DOMAIN_NAME]"
click at [305, 192] on input "+1 (___) ___-____" at bounding box center [392, 194] width 210 height 23
type input "[PHONE_NUMBER]"
click at [326, 244] on input "Organization Name" at bounding box center [395, 245] width 216 height 23
type input "M"
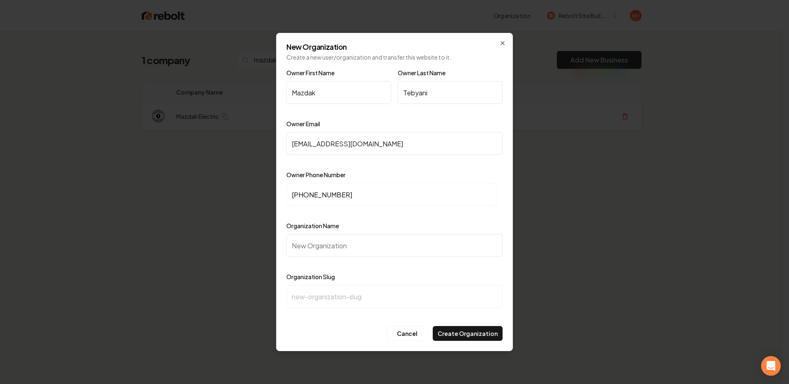
type input "m"
type input "Ma"
type input "ma"
type input "Maz"
type input "maz"
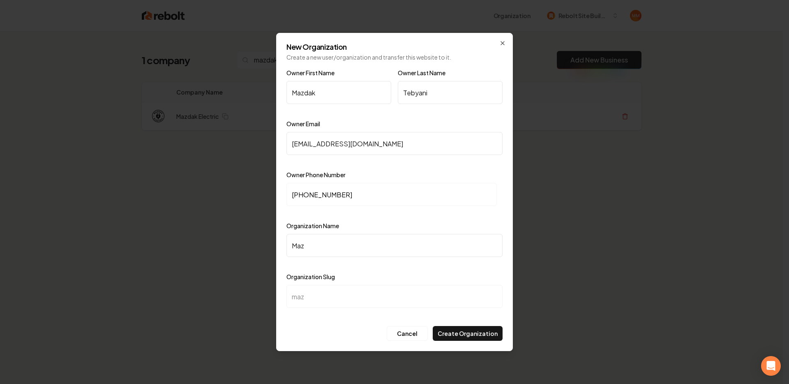
type input "Mazd"
type input "mazd"
type input "Mazda"
type input "mazda"
type input "Mazdak"
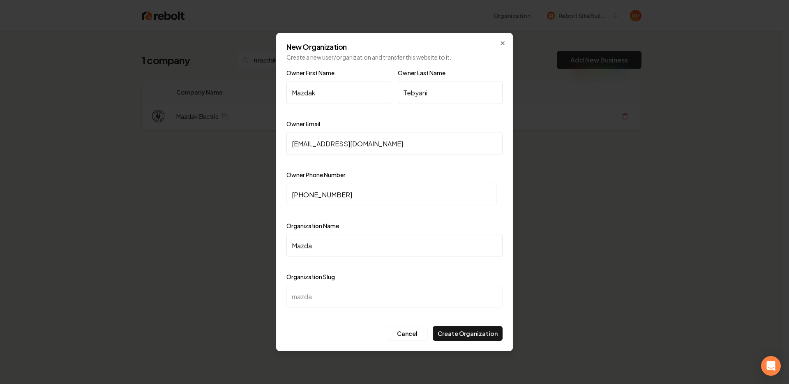
type input "mazdak"
type input "Mazdak E"
type input "mazdak-e"
type input "Mazdak El"
type input "mazdak-el"
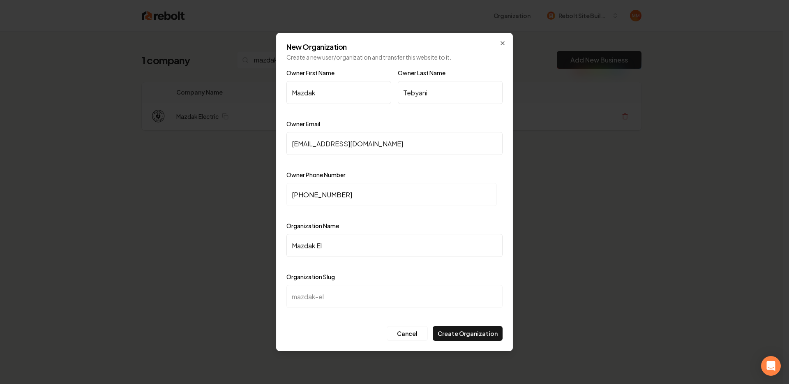
type input "Mazdak Ele"
type input "mazdak-ele"
type input "Mazdak Elec"
type input "mazdak-elec"
type input "Mazdak Elect"
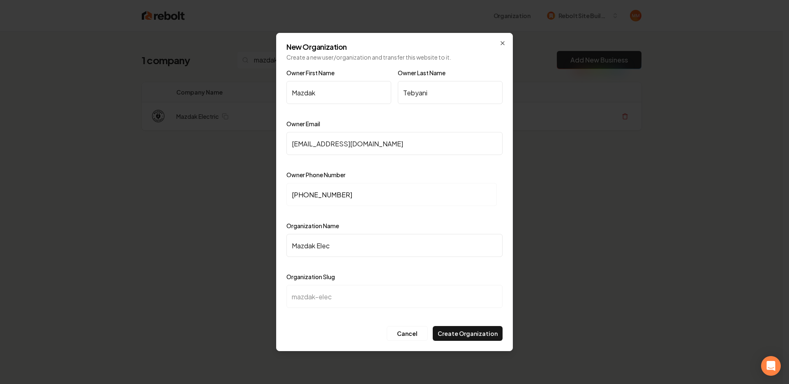
type input "mazdak-elect"
type input "Mazdak Electr"
type input "mazdak-electr"
type input "Mazdak Electri"
type input "mazdak-electri"
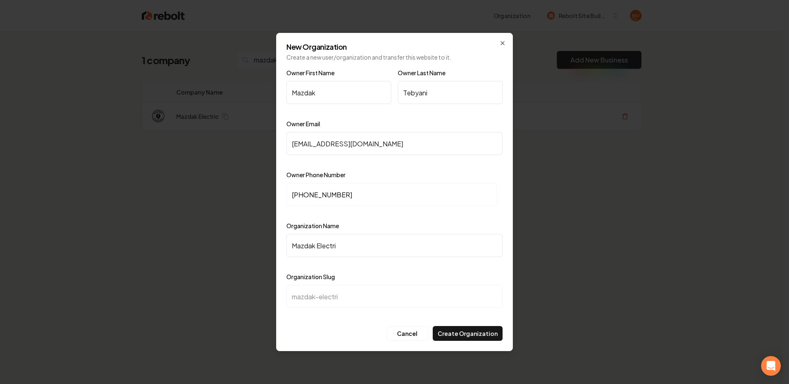
type input "Mazdak Electric"
type input "mazdak-electric"
click button "Cancel" at bounding box center [407, 333] width 41 height 15
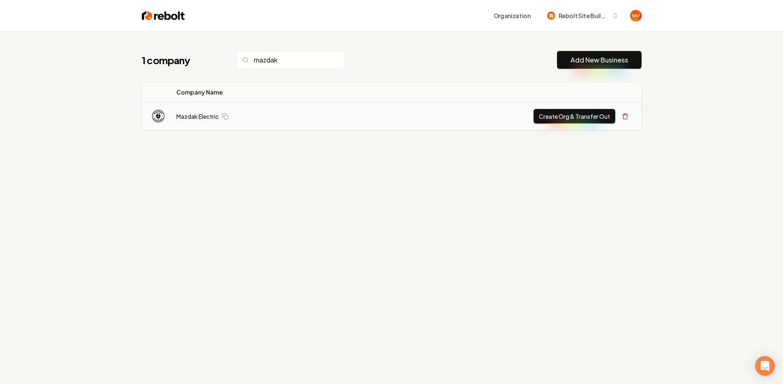
click at [559, 119] on button "Create Org & Transfer Out" at bounding box center [575, 116] width 82 height 15
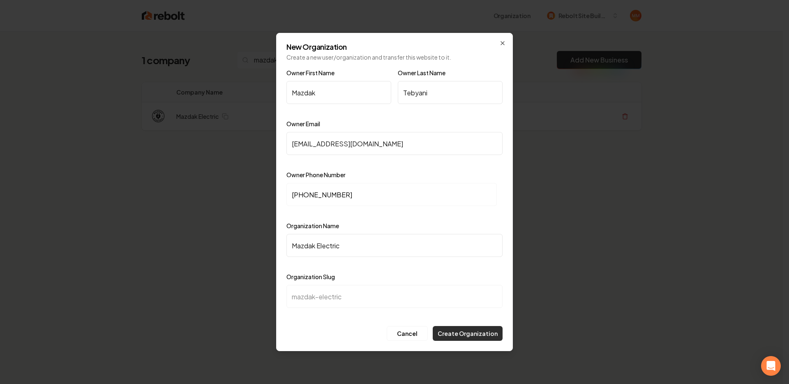
click at [471, 337] on button "Create Organization" at bounding box center [468, 333] width 70 height 15
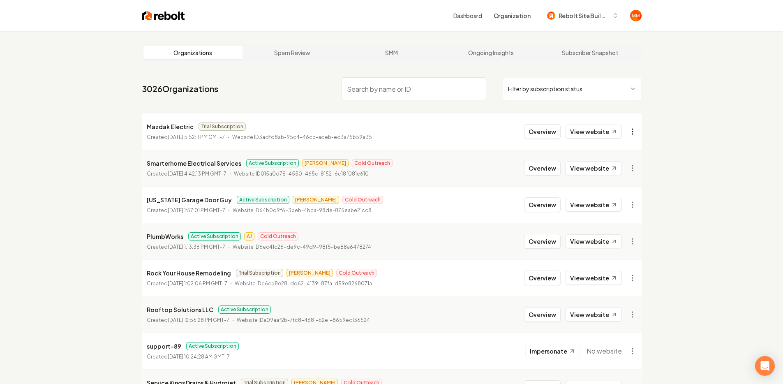
click at [634, 132] on html "Dashboard Organization Rebolt Site Builder Organizations Spam Review SMM Ongoin…" at bounding box center [391, 192] width 783 height 384
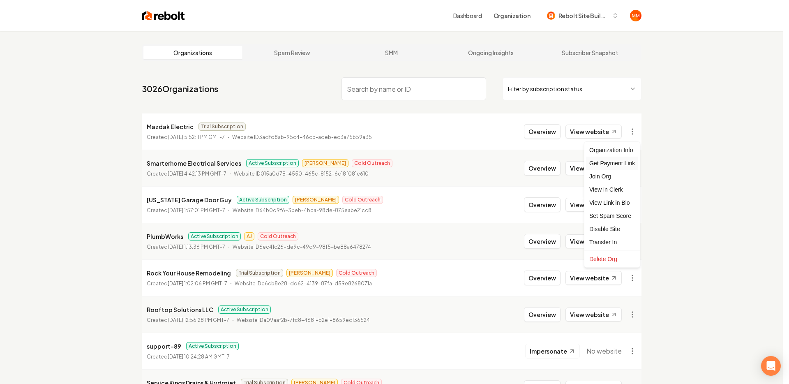
click at [613, 163] on div "Get Payment Link" at bounding box center [612, 163] width 52 height 13
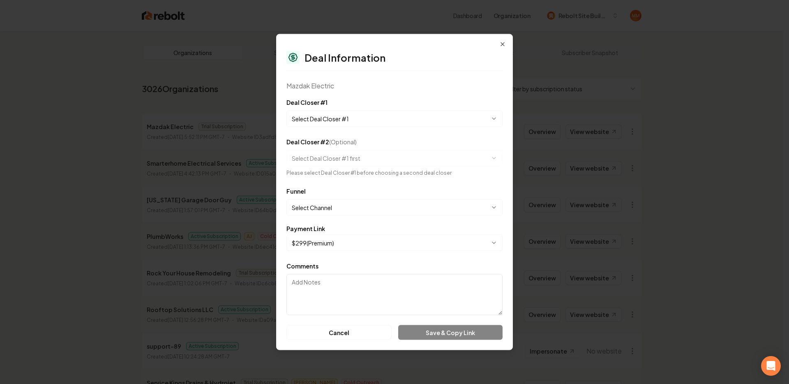
click at [371, 124] on body "Dashboard Organization Rebolt Site Builder Organizations Spam Review SMM Ongoin…" at bounding box center [391, 192] width 783 height 384
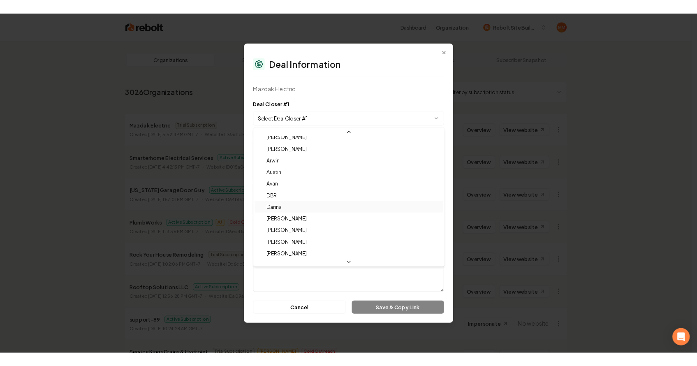
scroll to position [27, 0]
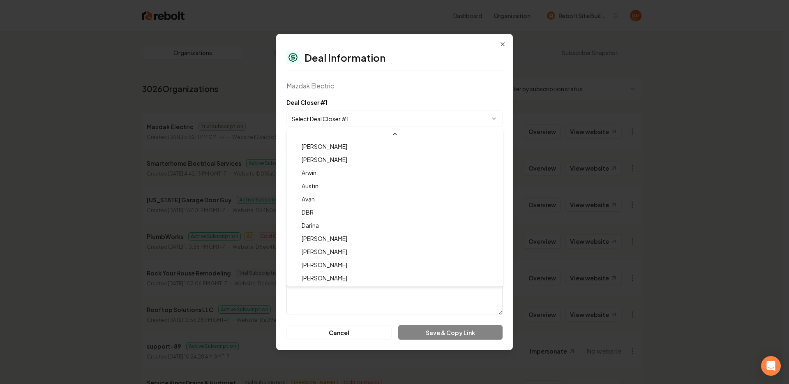
select select "**********"
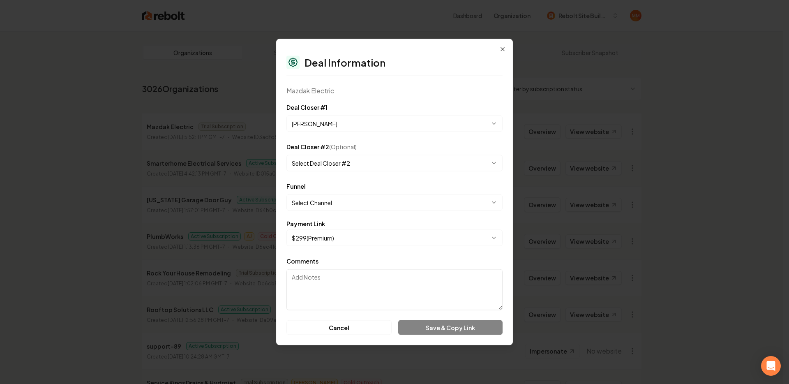
click at [356, 203] on body "Dashboard Organization Rebolt Site Builder Organizations Spam Review SMM Ongoin…" at bounding box center [391, 192] width 783 height 384
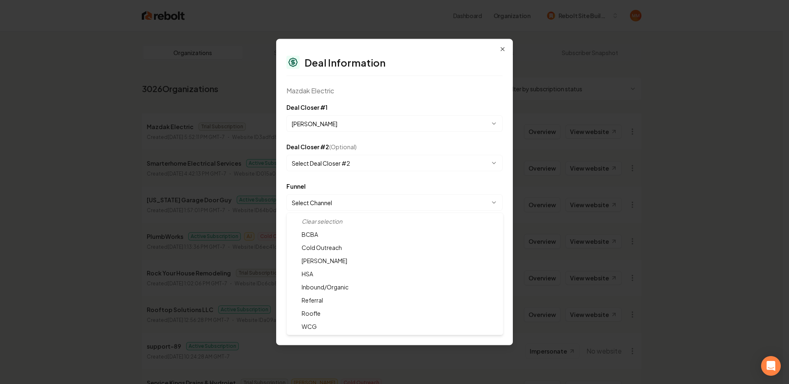
select select "**********"
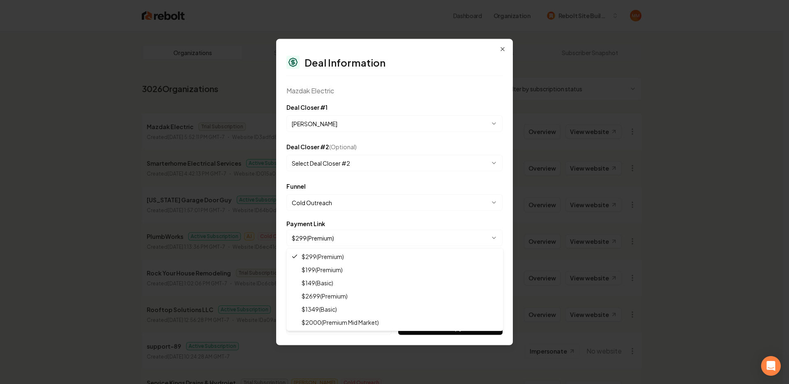
click at [359, 239] on body "Dashboard Organization Rebolt Site Builder Organizations Spam Review SMM Ongoin…" at bounding box center [391, 192] width 783 height 384
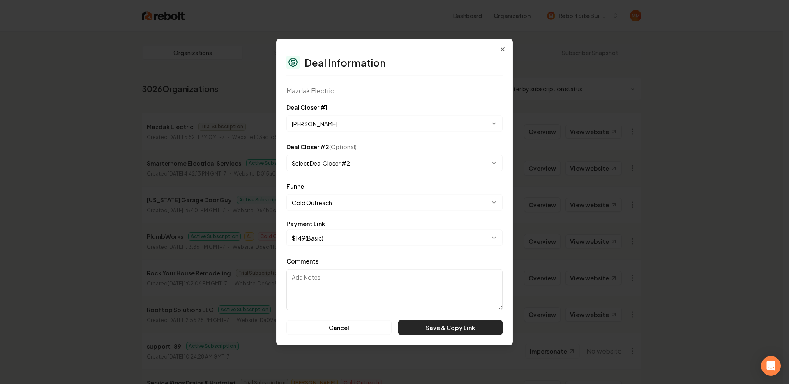
click at [435, 322] on button "Save & Copy Link" at bounding box center [450, 327] width 104 height 15
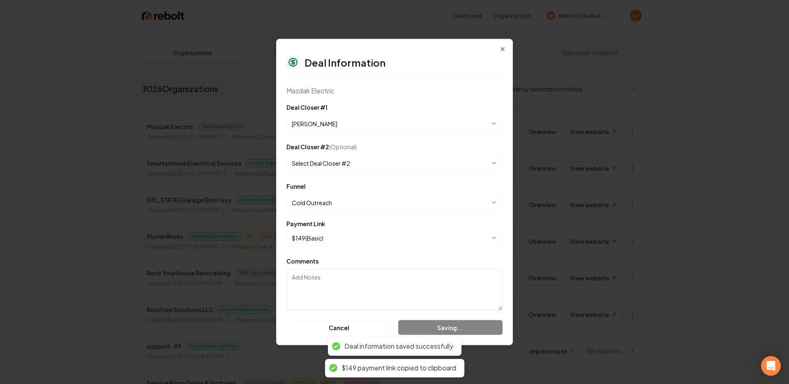
select select "**********"
